Goal: Task Accomplishment & Management: Complete application form

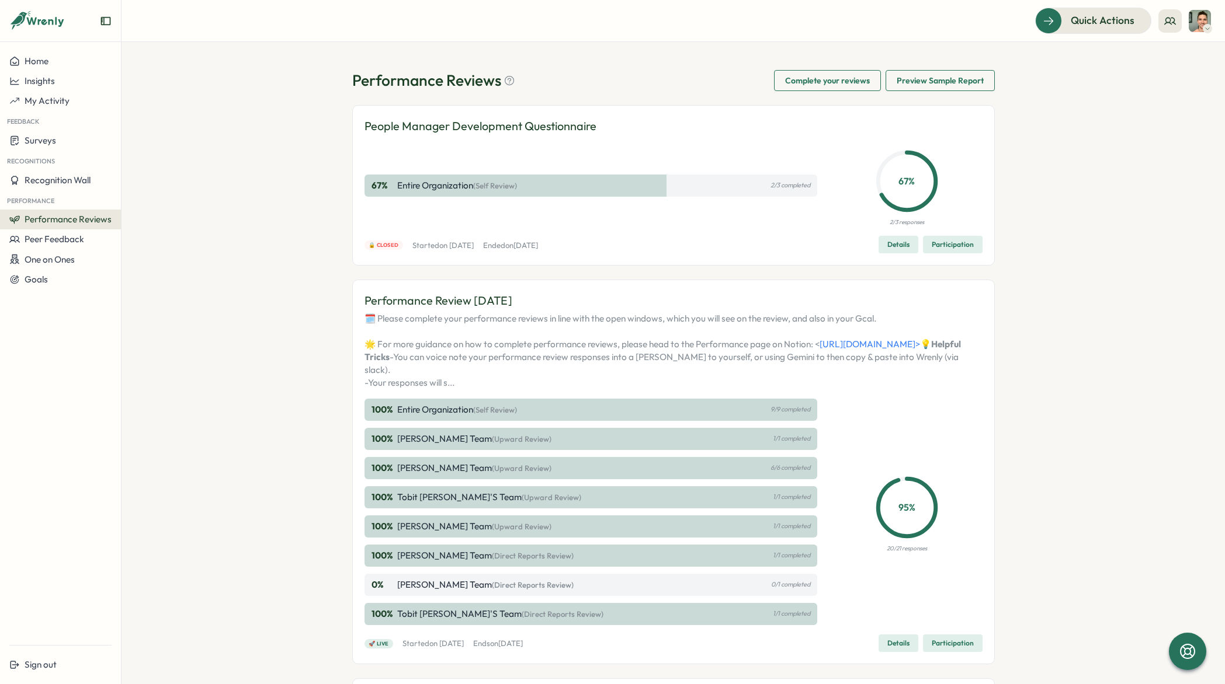
click at [802, 84] on span "Complete your reviews" at bounding box center [827, 81] width 85 height 20
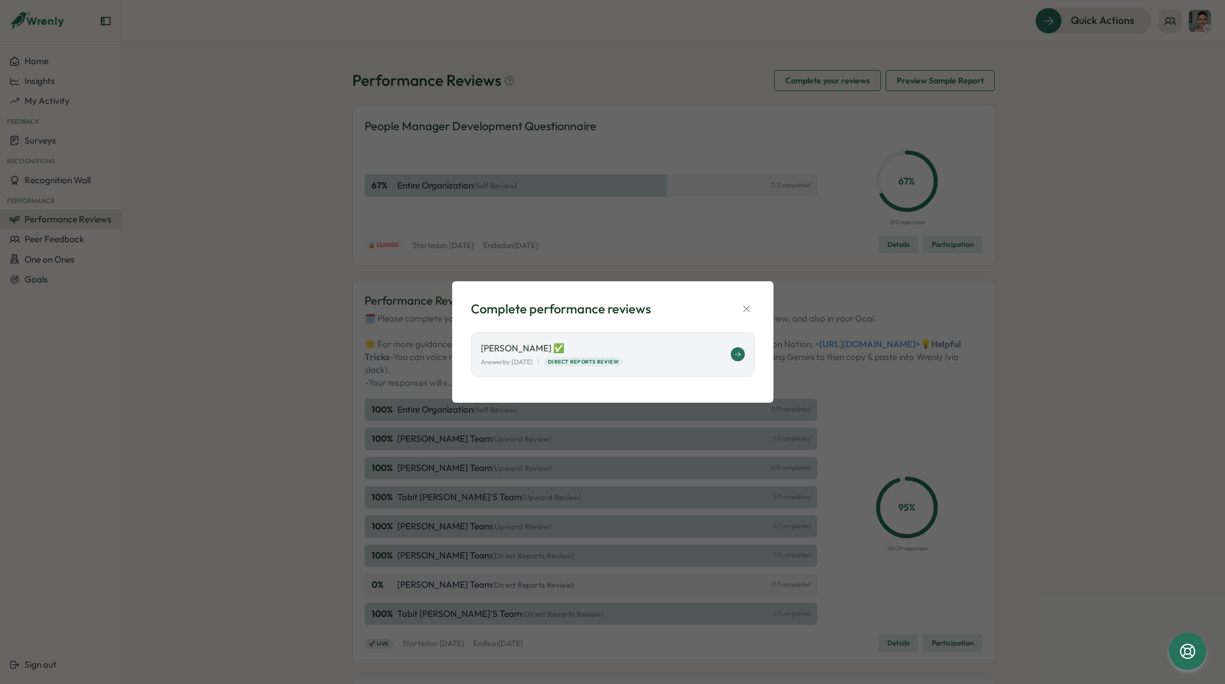
click at [736, 352] on icon at bounding box center [737, 354] width 7 height 7
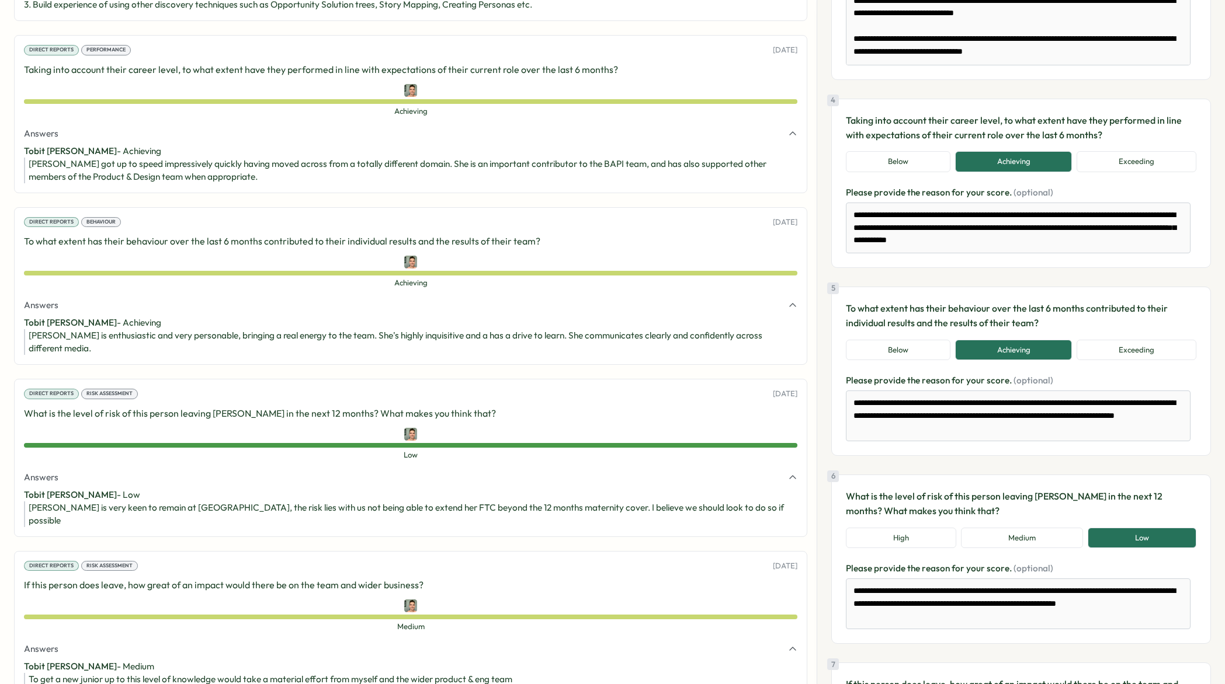
scroll to position [692, 0]
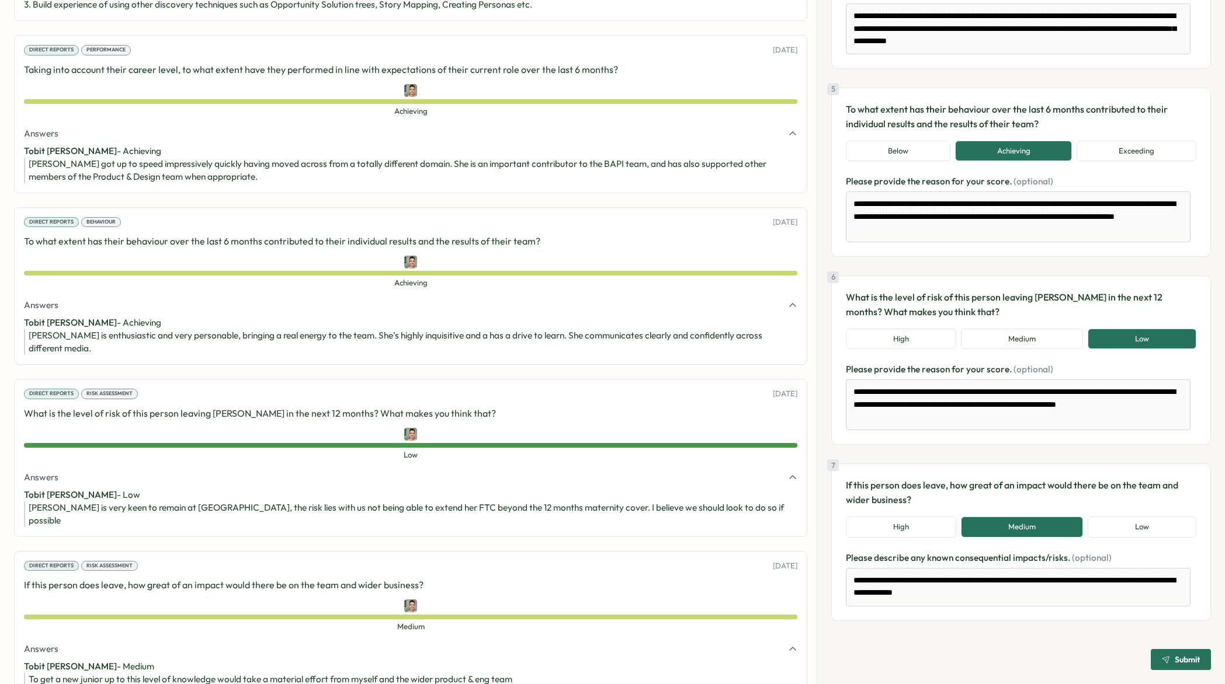
drag, startPoint x: 1171, startPoint y: 655, endPoint x: 1135, endPoint y: 562, distance: 100.0
click at [1174, 656] on span "Submit" at bounding box center [1186, 660] width 25 height 8
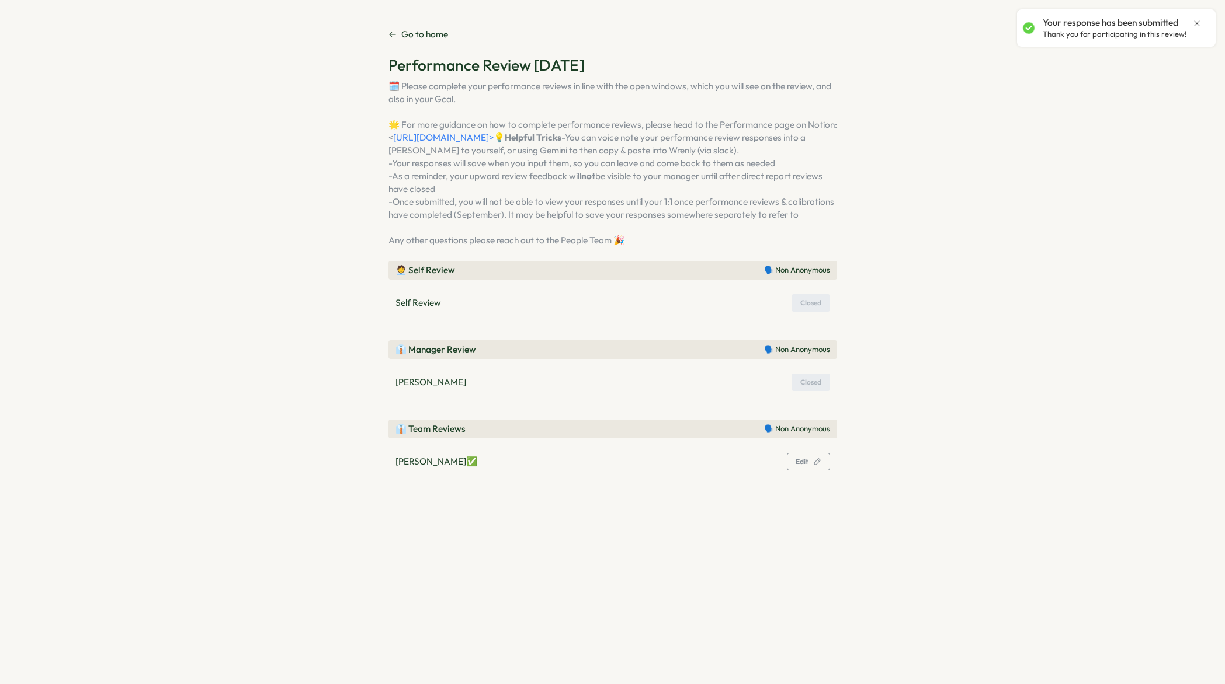
click at [1199, 22] on icon "Close notification" at bounding box center [1196, 23] width 9 height 9
click at [415, 32] on p "Go to home" at bounding box center [424, 34] width 47 height 13
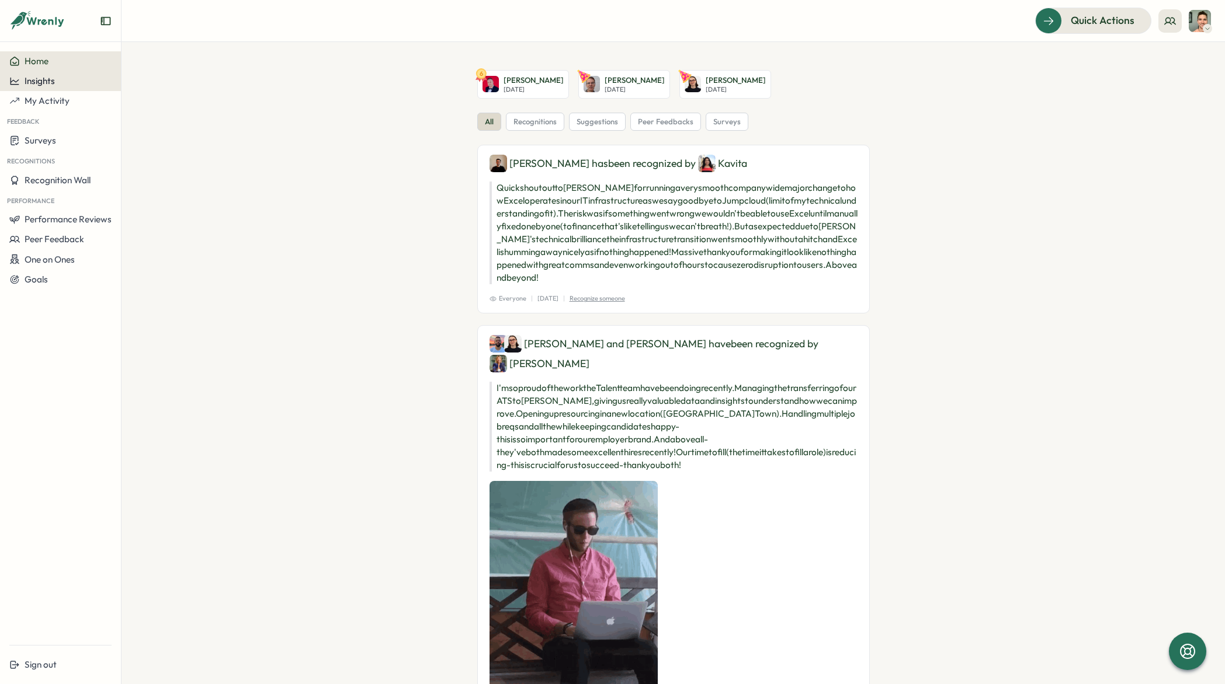
click at [54, 85] on span "Insights" at bounding box center [40, 80] width 30 height 11
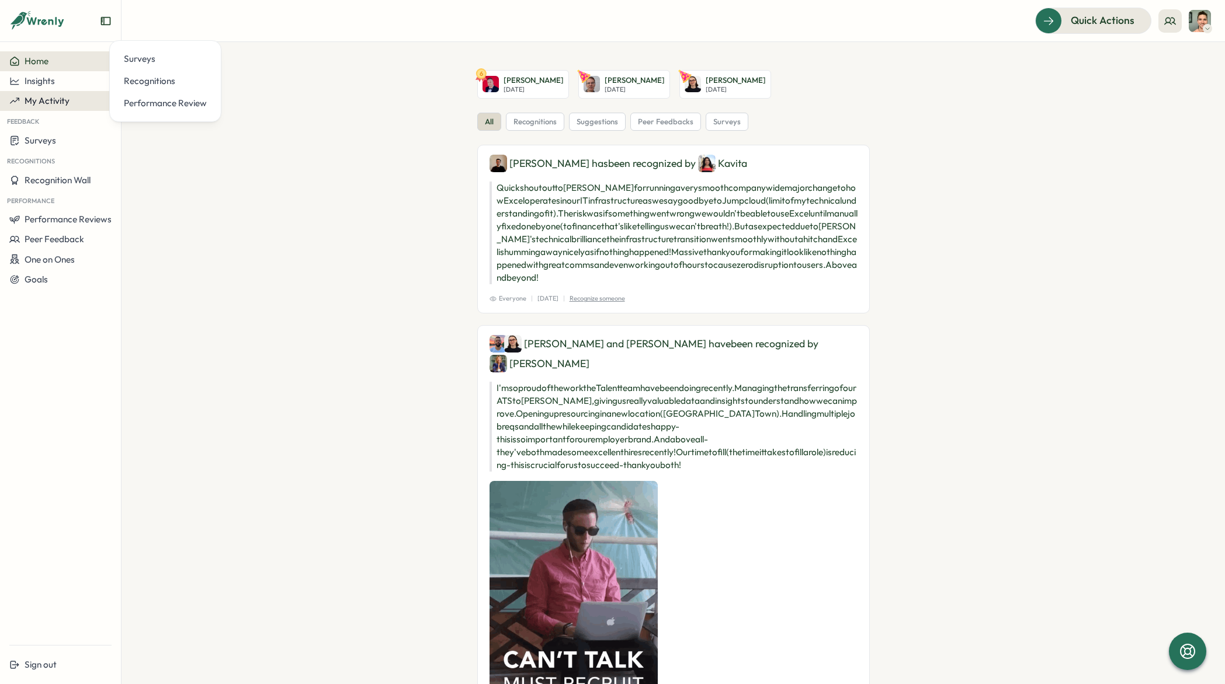
click at [88, 100] on div "My Activity" at bounding box center [60, 101] width 102 height 11
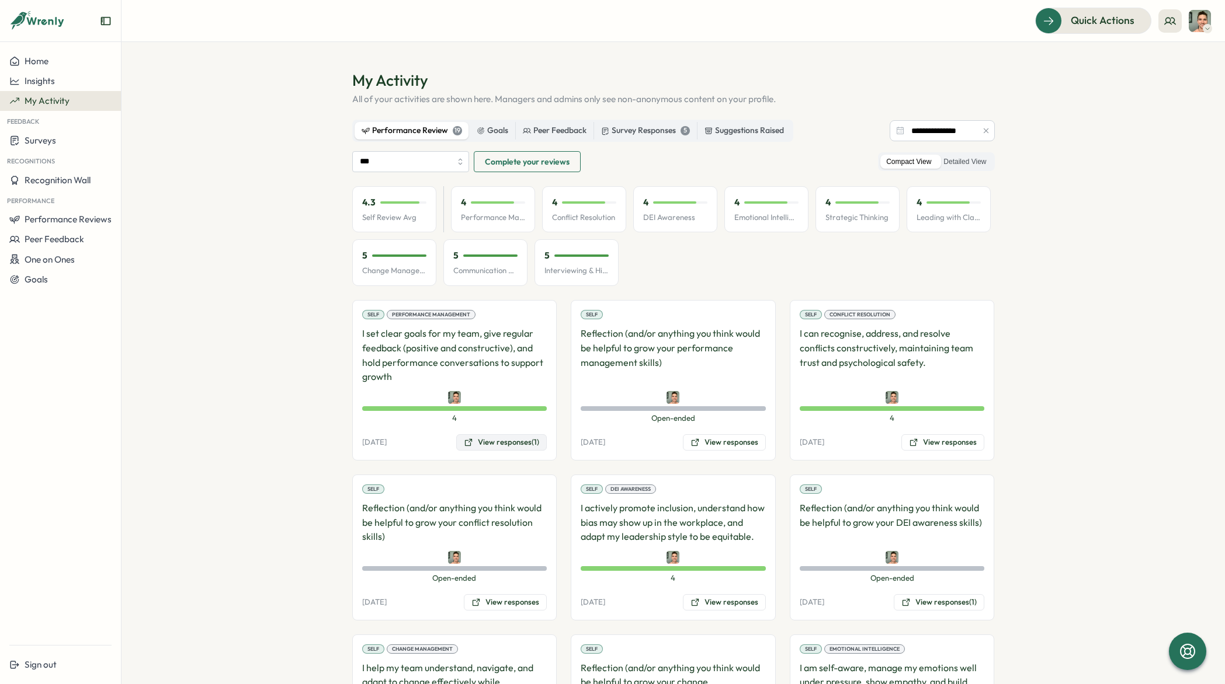
click at [478, 444] on button "View responses (1)" at bounding box center [501, 443] width 91 height 16
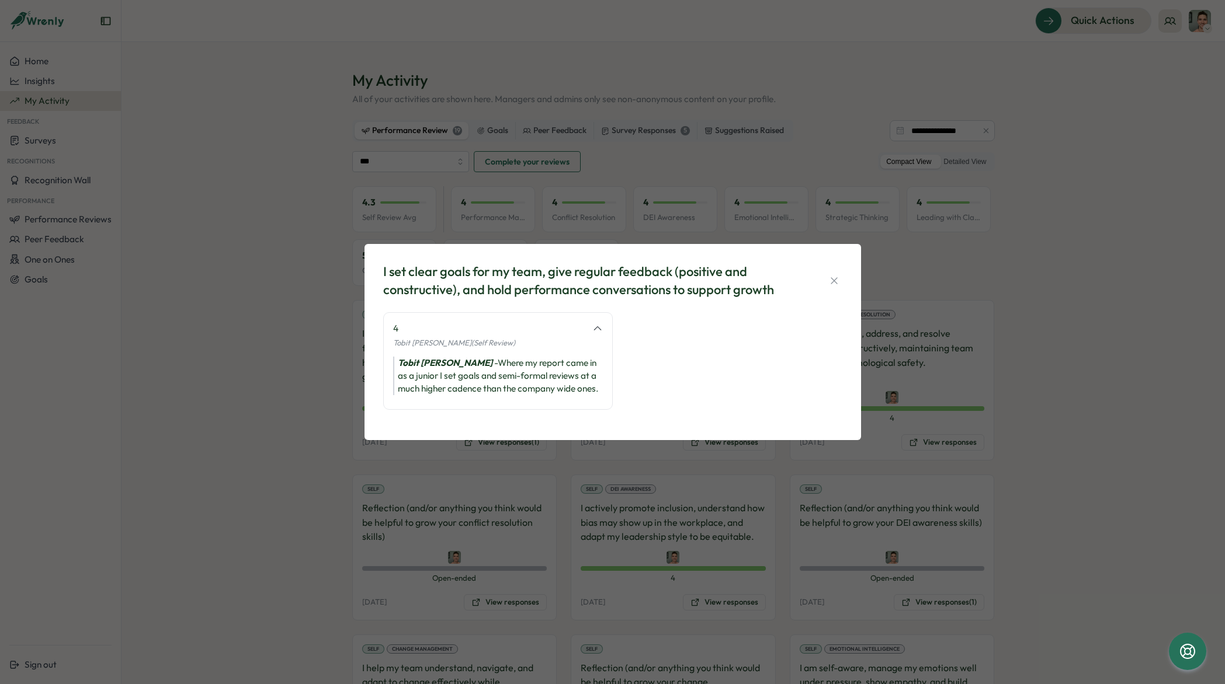
drag, startPoint x: 826, startPoint y: 283, endPoint x: 811, endPoint y: 269, distance: 20.3
click at [826, 282] on button "button" at bounding box center [834, 281] width 16 height 16
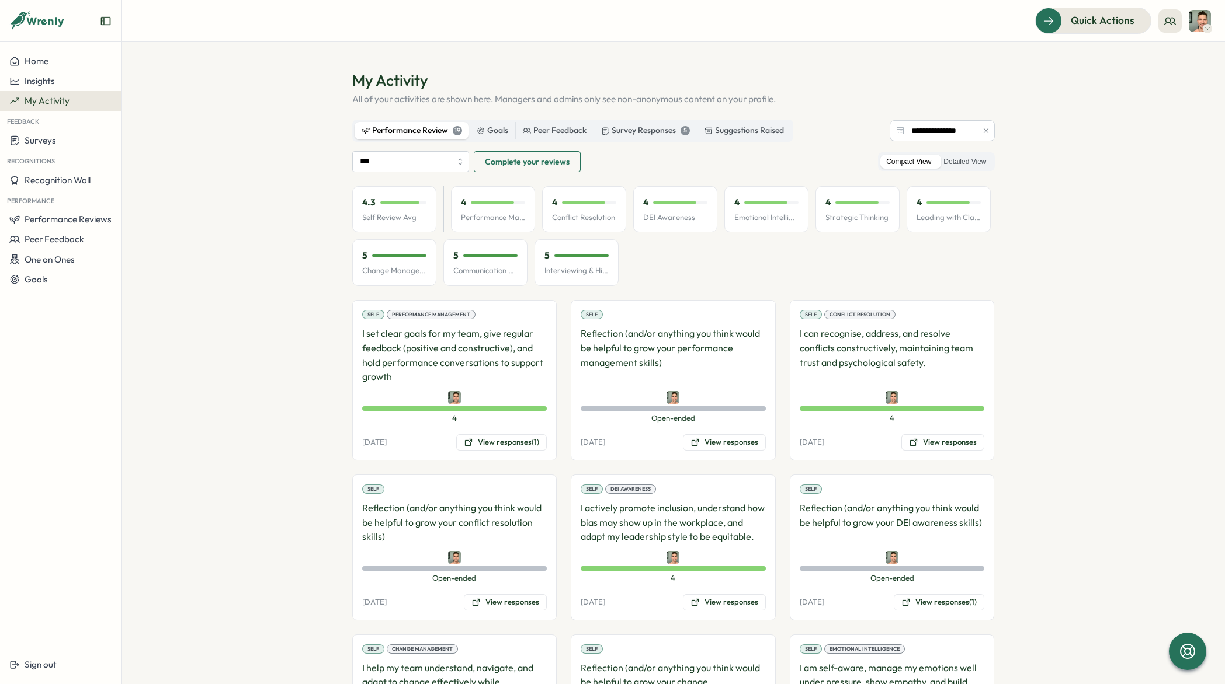
click at [422, 132] on div "Performance Review 19" at bounding box center [412, 130] width 100 height 13
click at [951, 159] on label "Detailed View" at bounding box center [964, 162] width 54 height 15
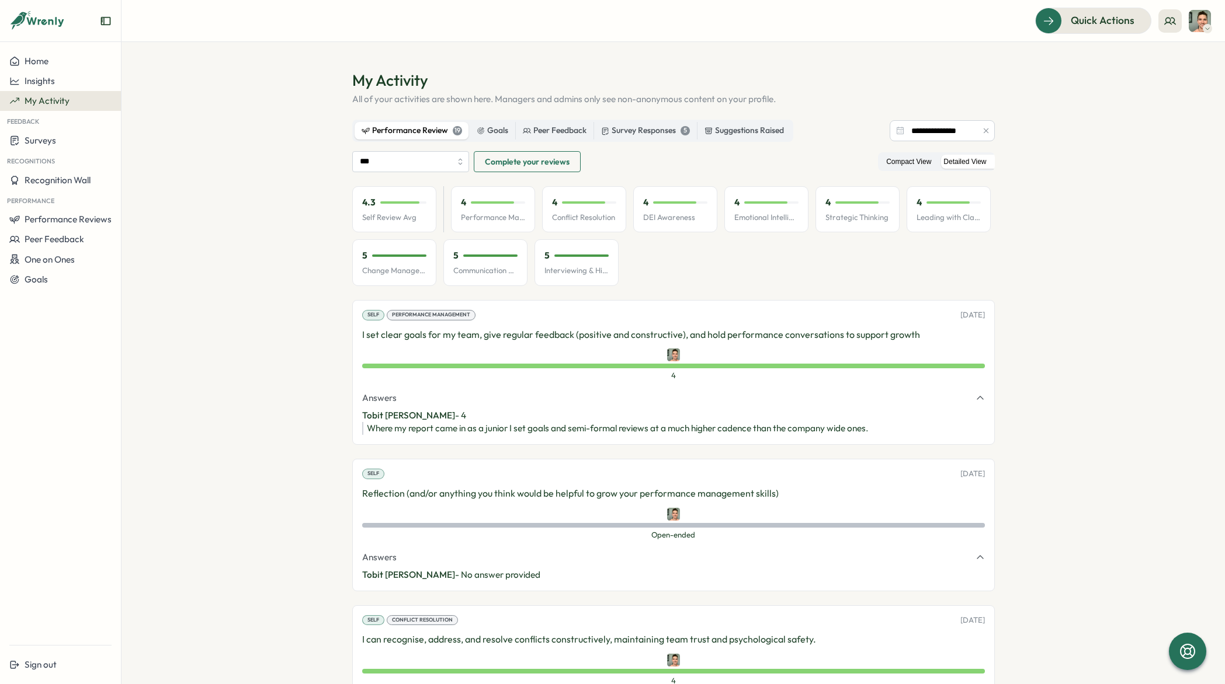
click at [880, 164] on label "Compact View" at bounding box center [908, 162] width 57 height 15
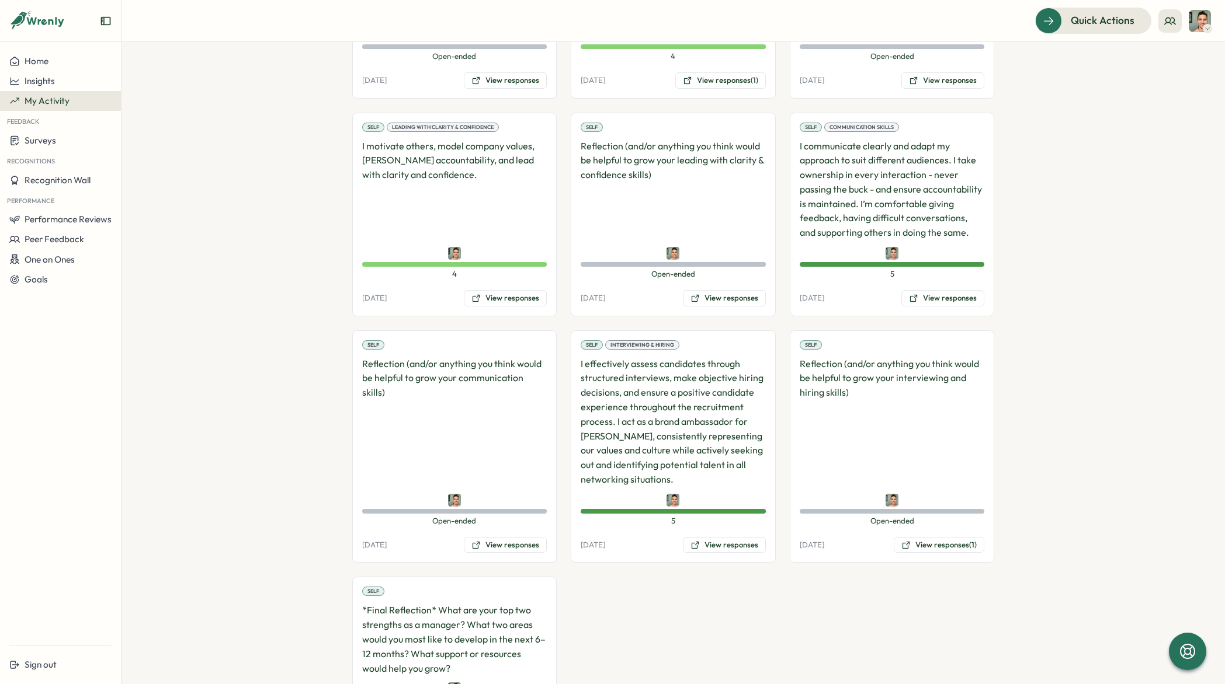
scroll to position [938, 0]
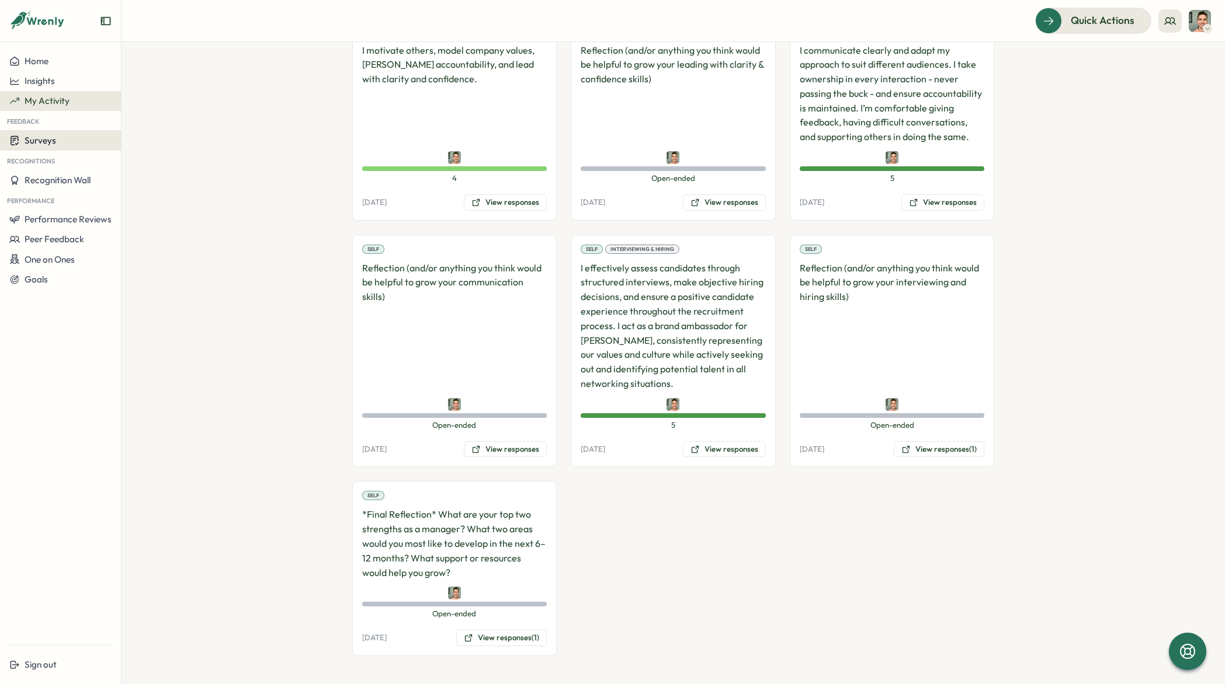
click at [92, 146] on button "Surveys" at bounding box center [60, 140] width 121 height 20
click at [241, 262] on section "**********" at bounding box center [672, 363] width 1103 height 642
click at [74, 67] on button "Home" at bounding box center [60, 61] width 121 height 20
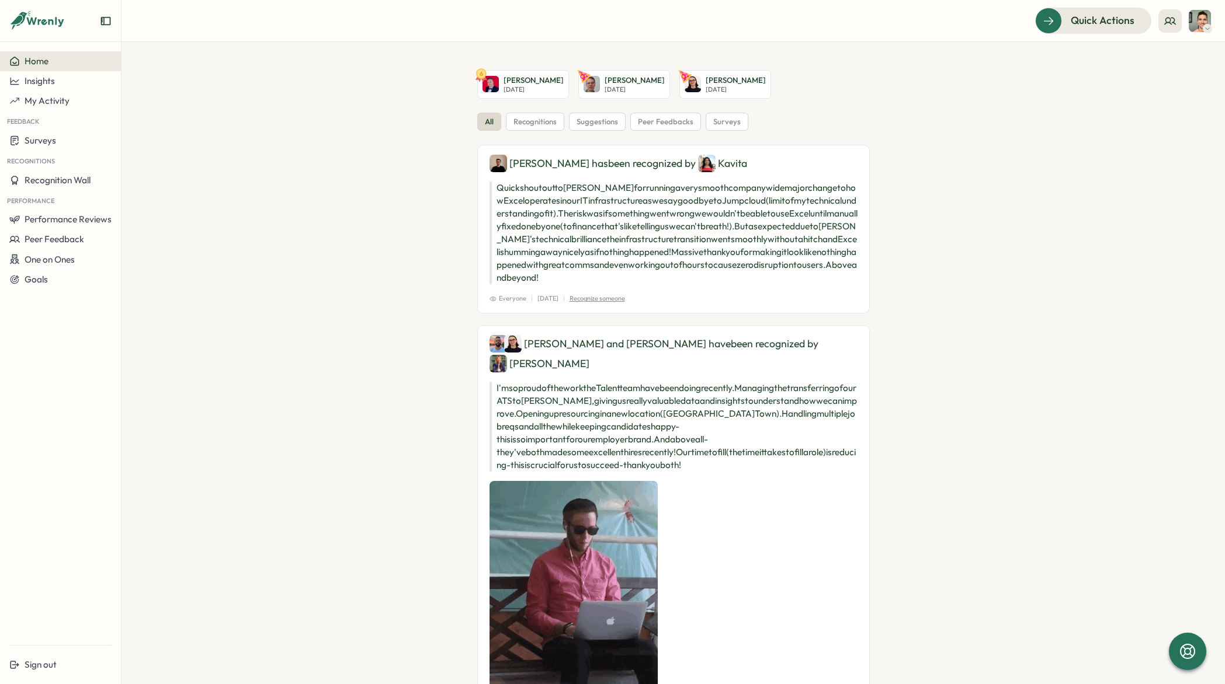
click at [1201, 19] on img at bounding box center [1199, 21] width 22 height 22
click at [279, 145] on section "6 [PERSON_NAME][DATE] [PERSON_NAME] [DATE] [PERSON_NAME] [DATE] all recognition…" at bounding box center [672, 363] width 1103 height 642
click at [106, 227] on button "Performance Reviews" at bounding box center [60, 220] width 121 height 20
click at [157, 205] on div "Reviews" at bounding box center [140, 208] width 42 height 22
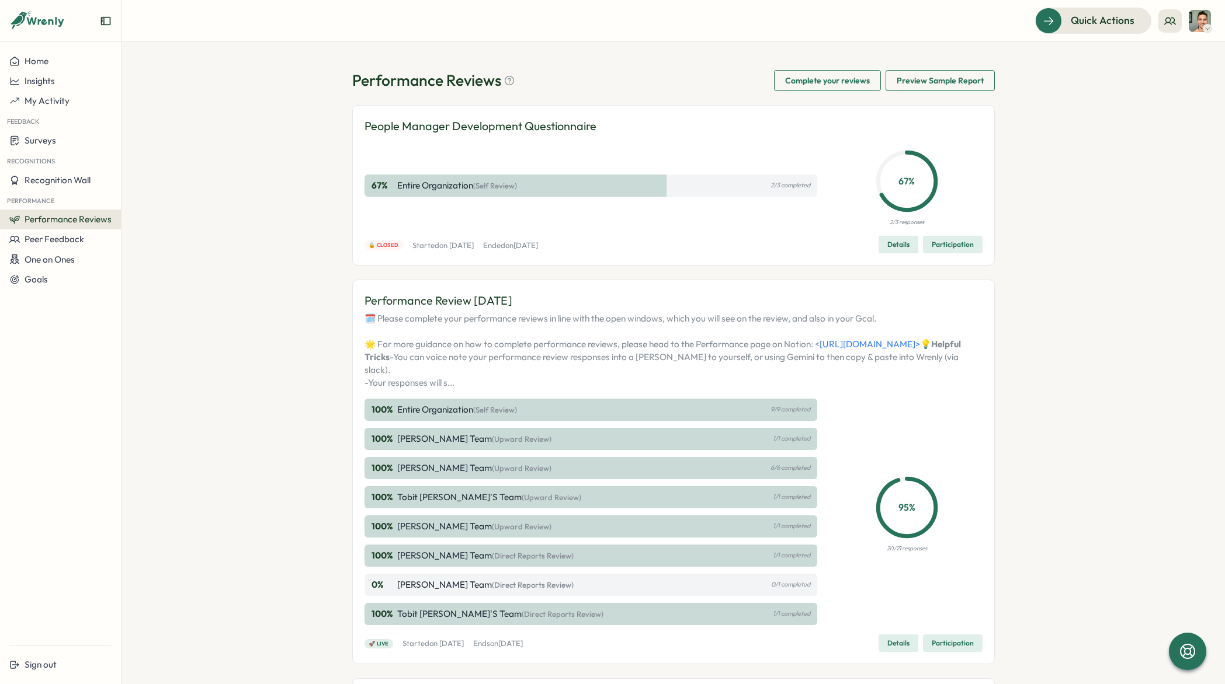
click at [800, 78] on span "Complete your reviews" at bounding box center [827, 81] width 85 height 20
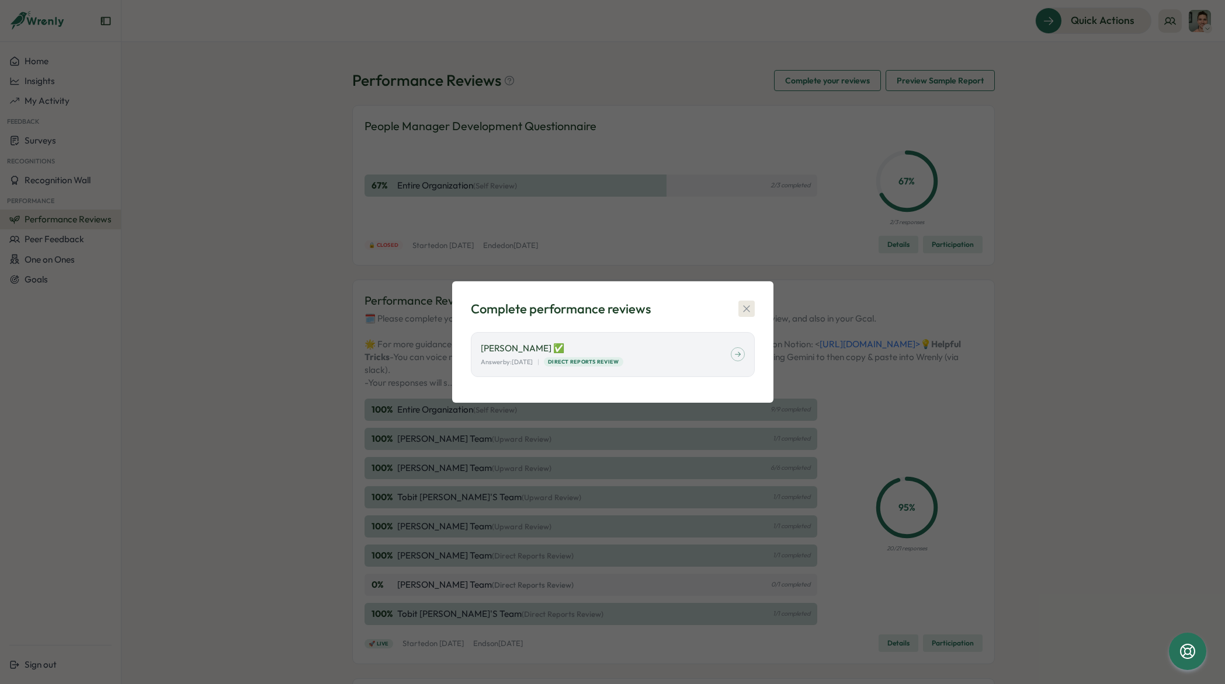
click at [749, 308] on icon "button" at bounding box center [747, 309] width 12 height 12
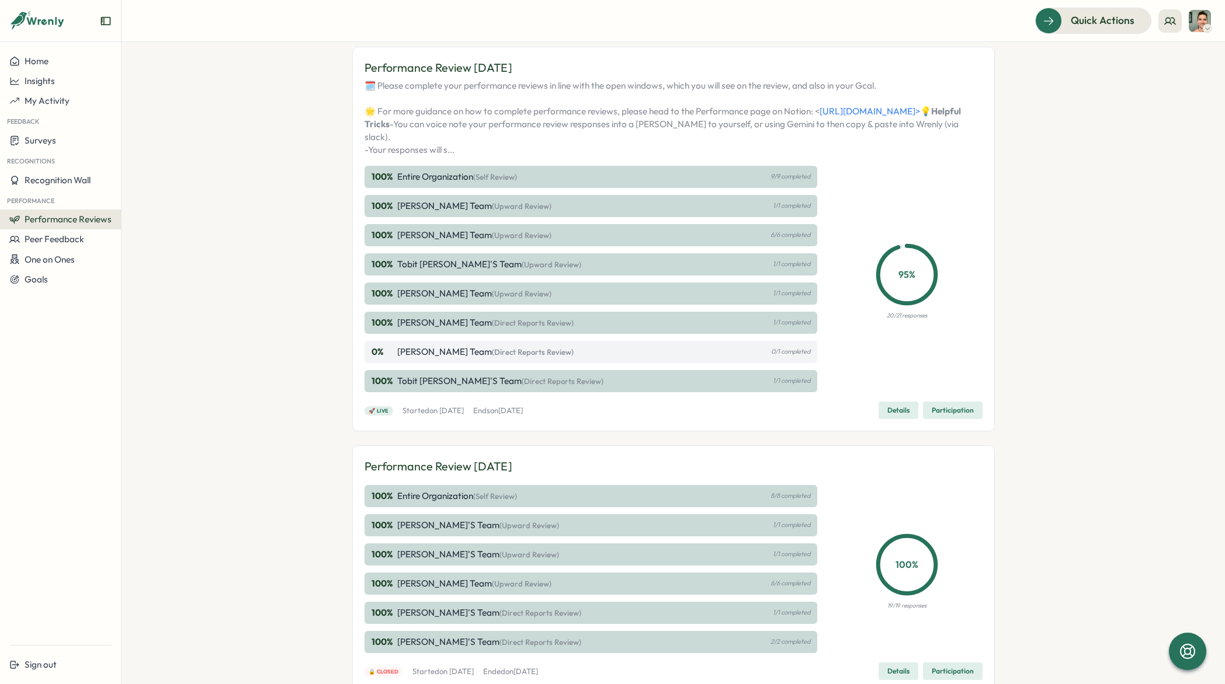
scroll to position [227, 0]
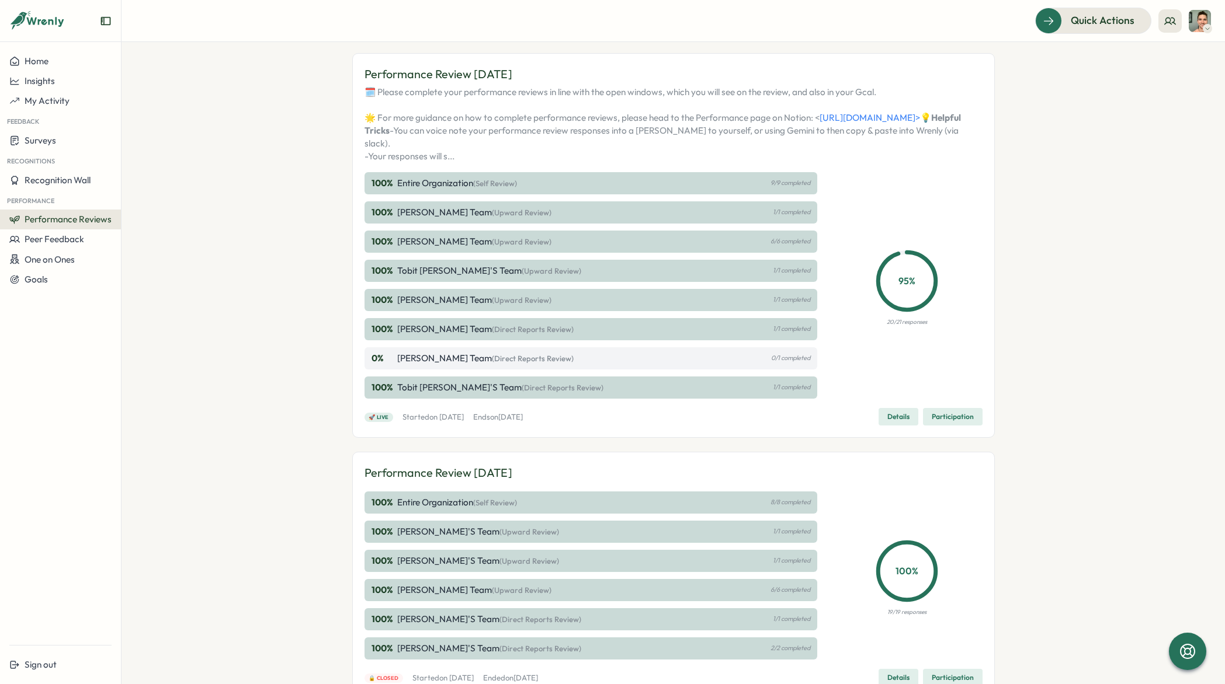
click at [900, 425] on span "Details" at bounding box center [898, 417] width 22 height 16
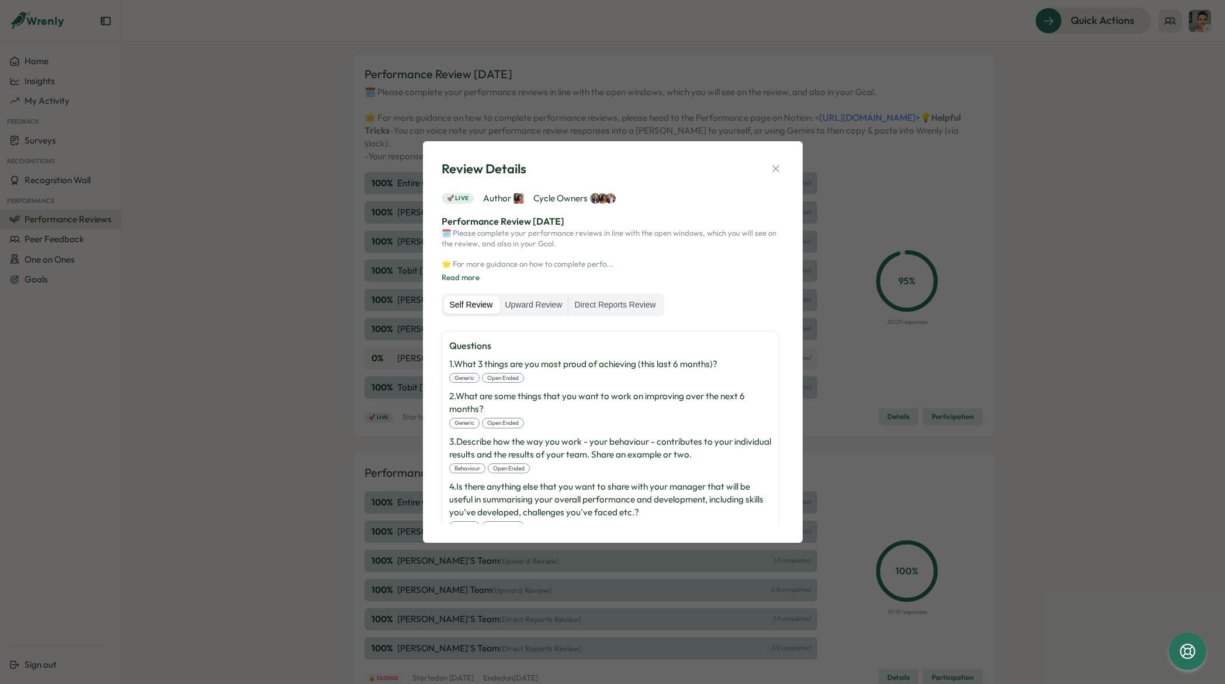
scroll to position [241, 0]
click at [779, 165] on icon "button" at bounding box center [776, 169] width 12 height 12
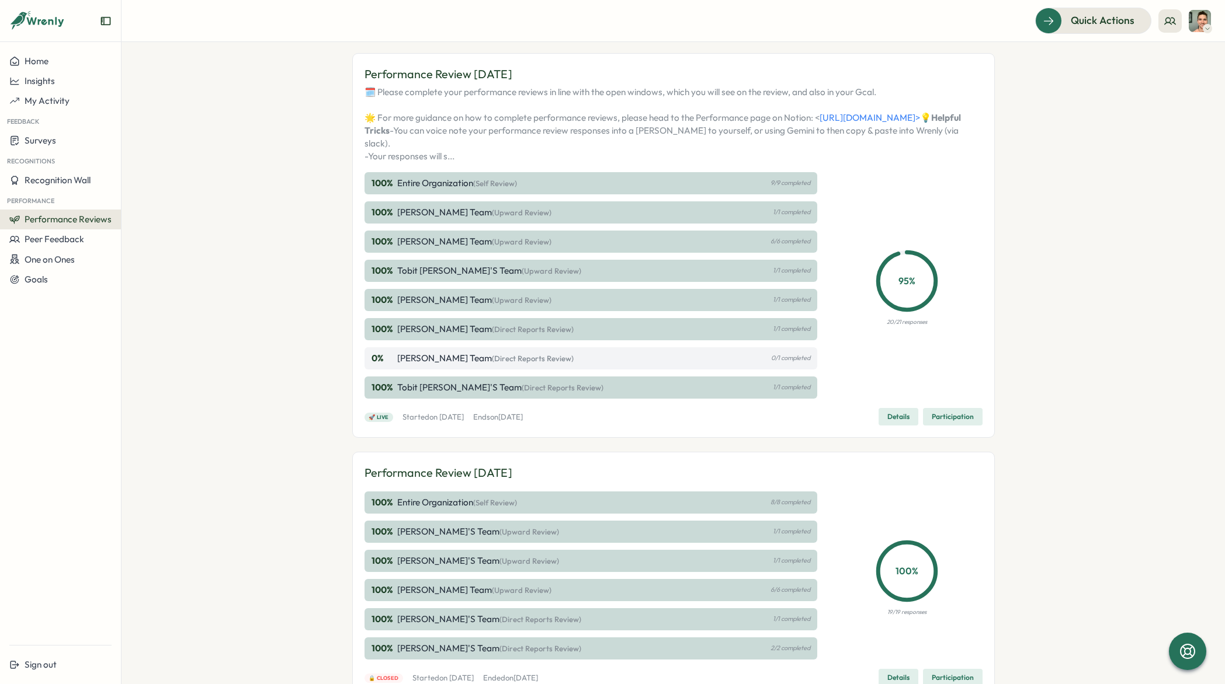
click at [936, 425] on span "Participation" at bounding box center [953, 417] width 42 height 16
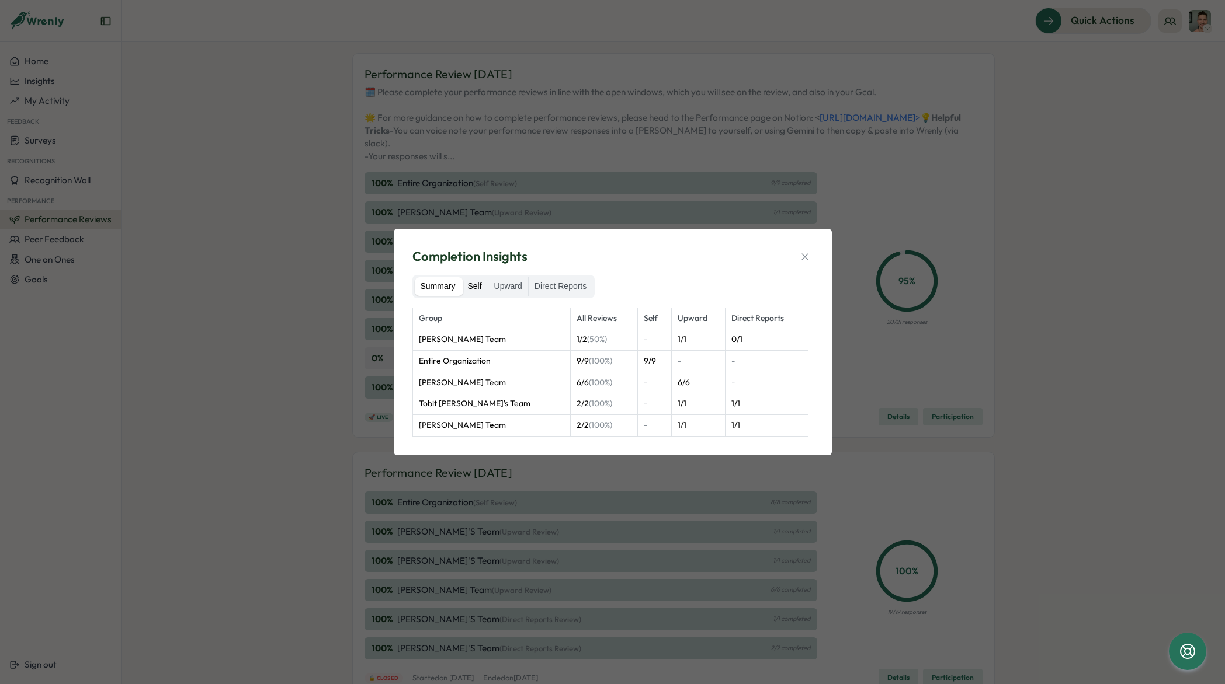
click at [476, 290] on label "Self" at bounding box center [474, 286] width 26 height 19
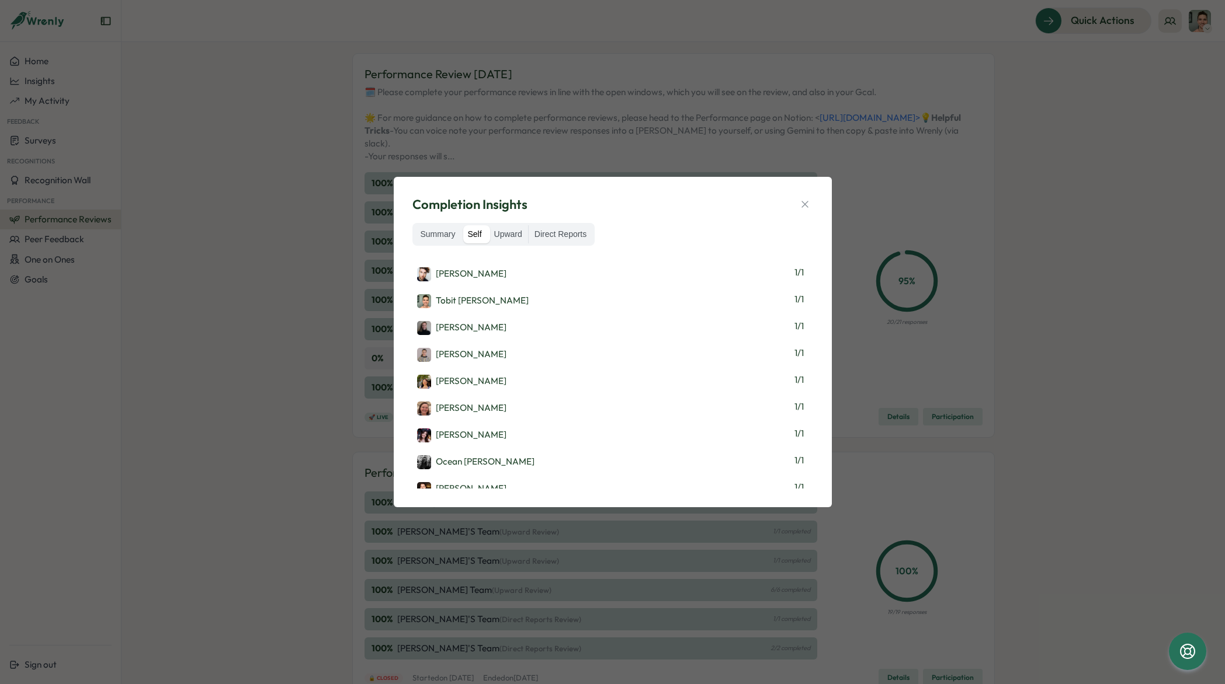
scroll to position [0, 0]
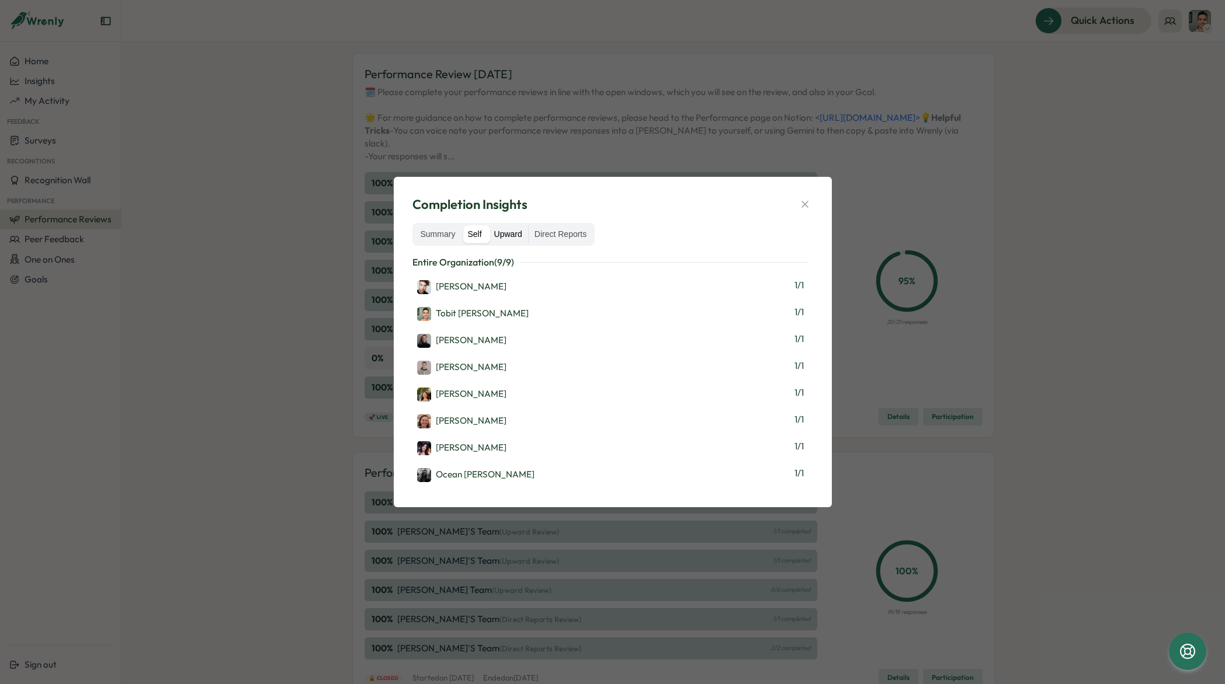
click at [519, 239] on label "Upward" at bounding box center [508, 234] width 40 height 19
click at [572, 232] on label "Direct Reports" at bounding box center [561, 234] width 64 height 19
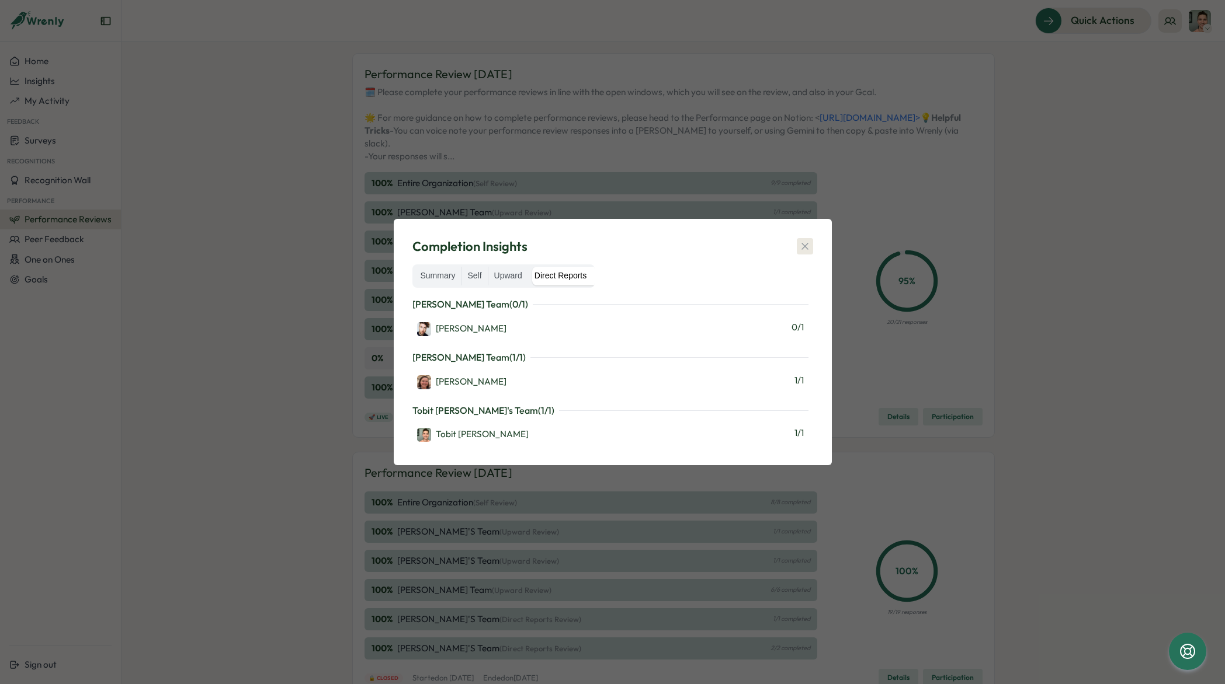
click at [808, 246] on icon "button" at bounding box center [805, 247] width 12 height 12
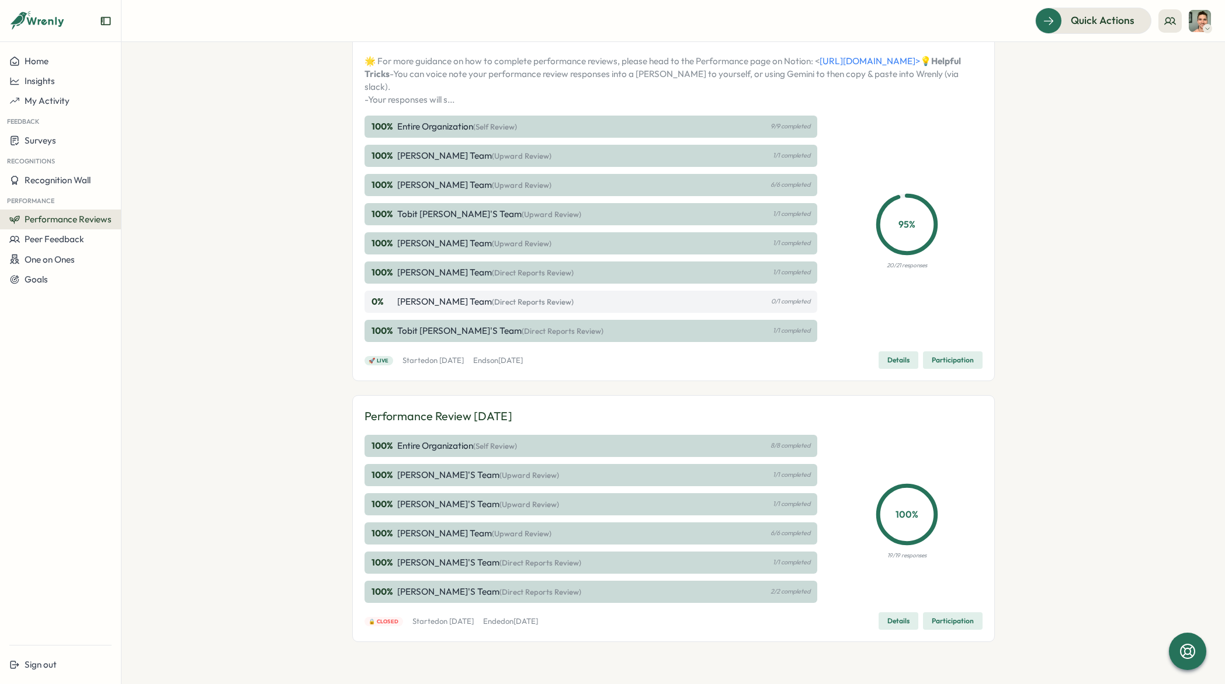
scroll to position [309, 0]
click at [88, 262] on div "One on Ones" at bounding box center [60, 259] width 102 height 11
click at [198, 137] on div "Performance Reviews Complete your reviews Preview Sample Report People Manager …" at bounding box center [672, 363] width 1103 height 642
click at [79, 277] on div "Goals" at bounding box center [60, 279] width 102 height 11
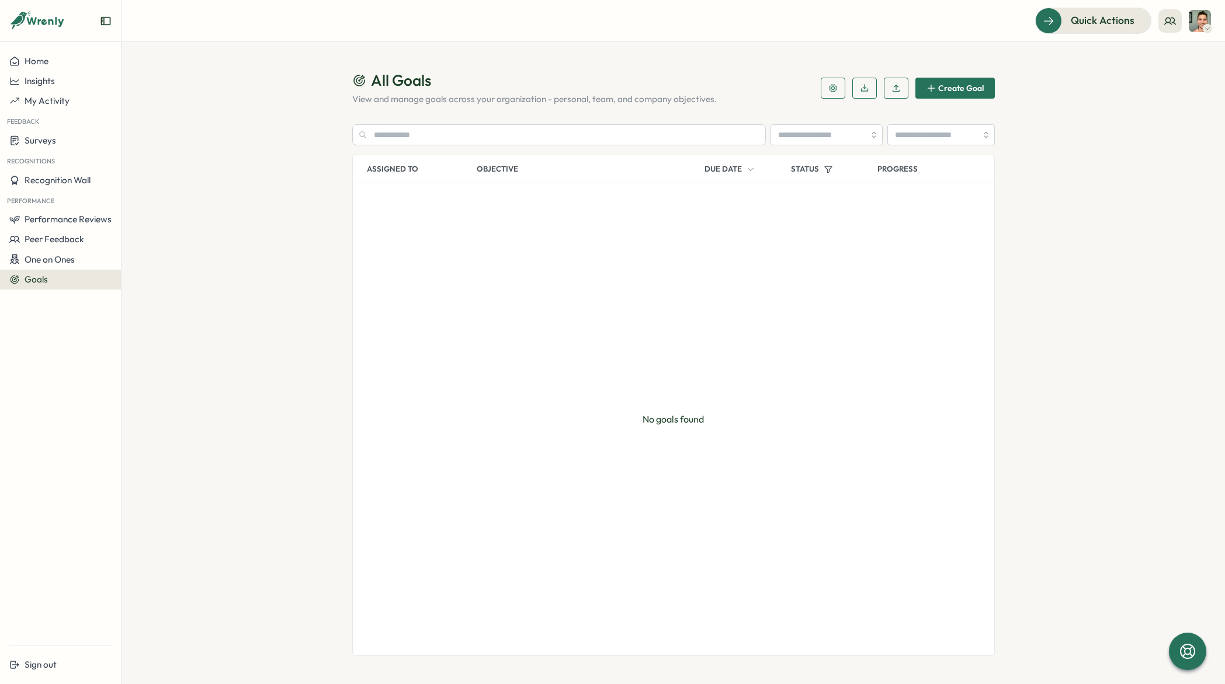
click at [51, 24] on icon at bounding box center [37, 21] width 56 height 20
